Goal: Browse casually: Explore the website without a specific task or goal

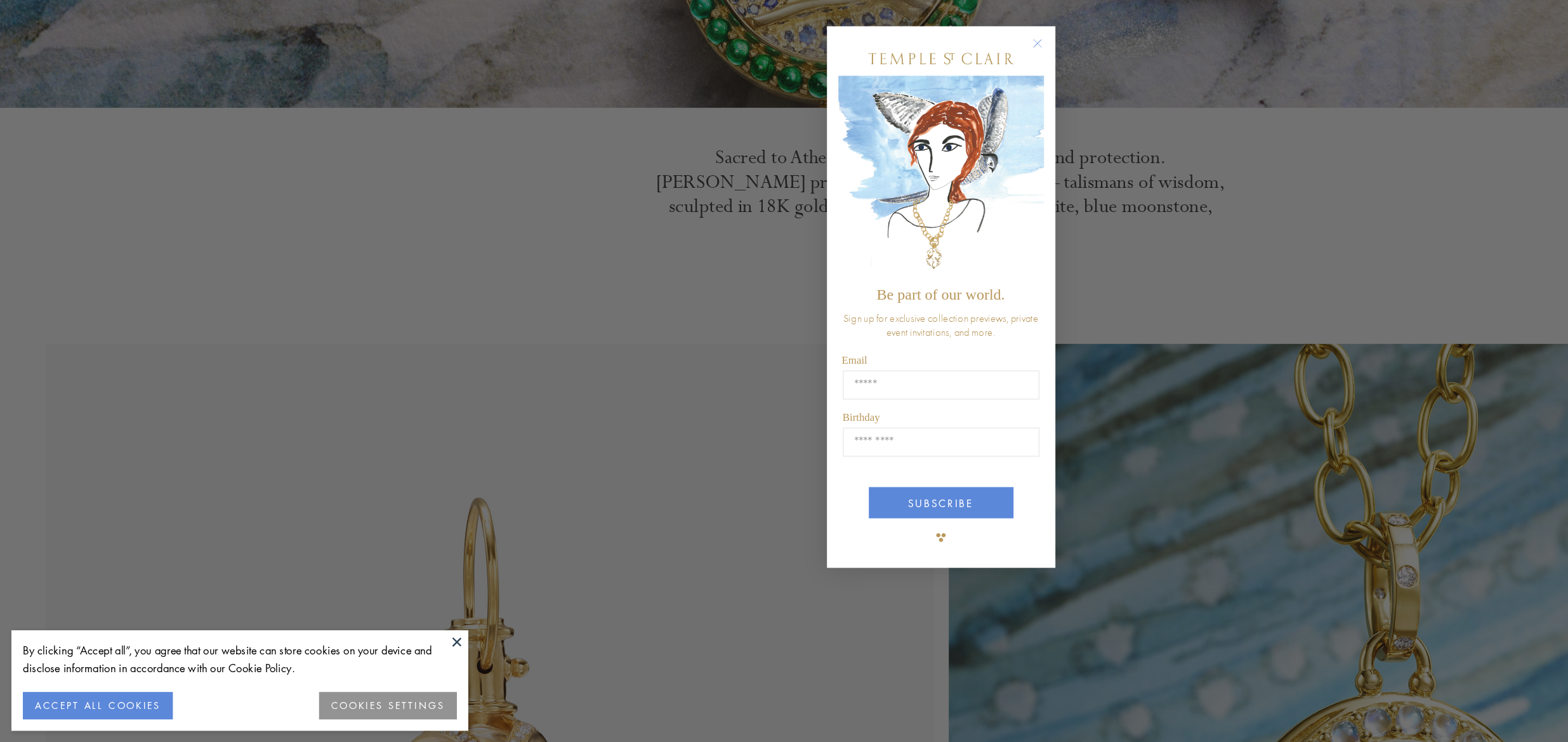
scroll to position [344, 0]
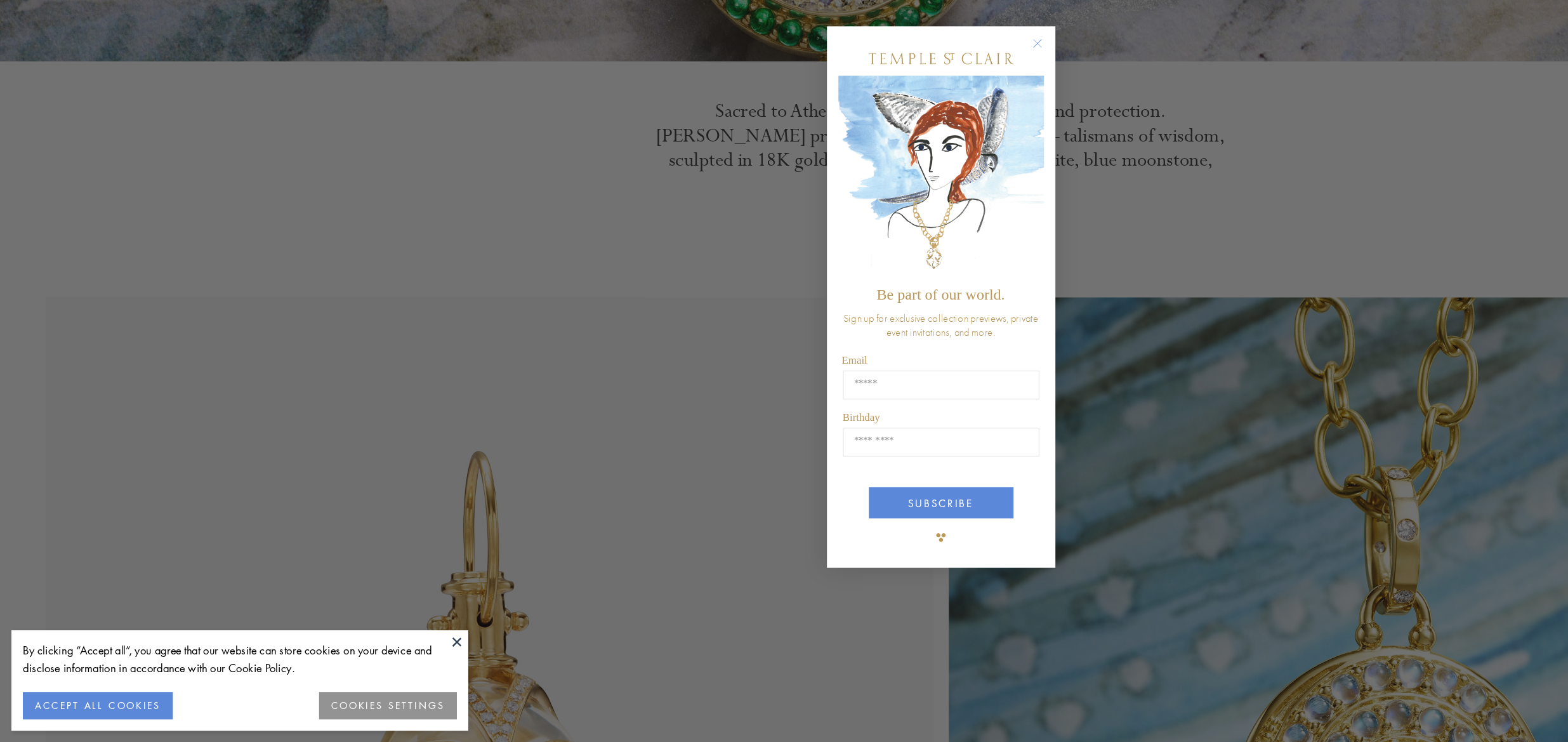
click at [864, 161] on circle "Close dialog" at bounding box center [864, 159] width 15 height 15
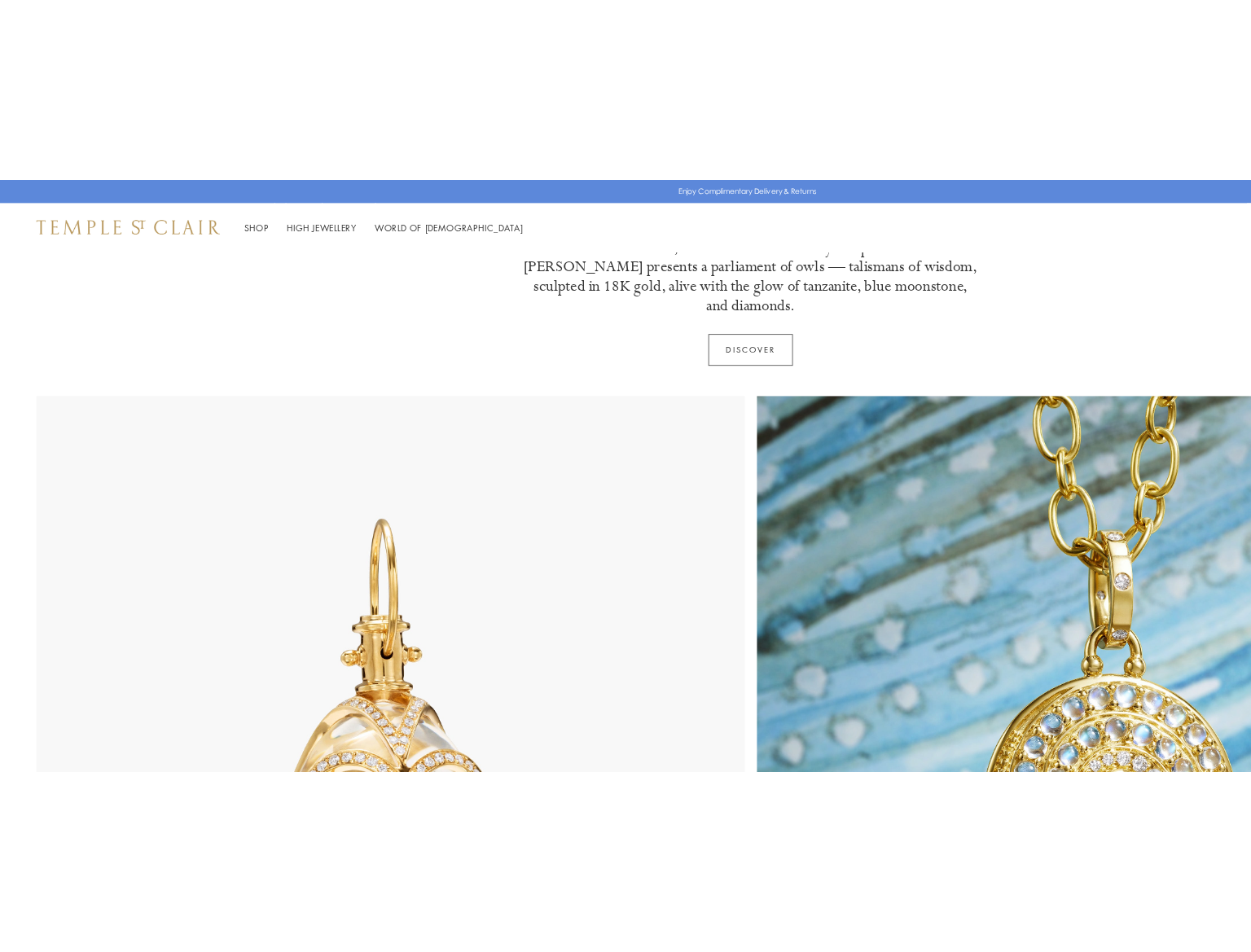
scroll to position [0, 0]
